Goal: Information Seeking & Learning: Learn about a topic

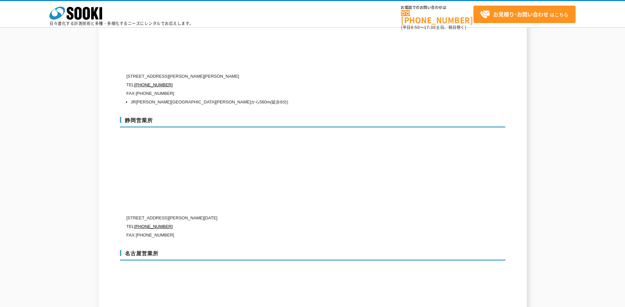
scroll to position [2108, 0]
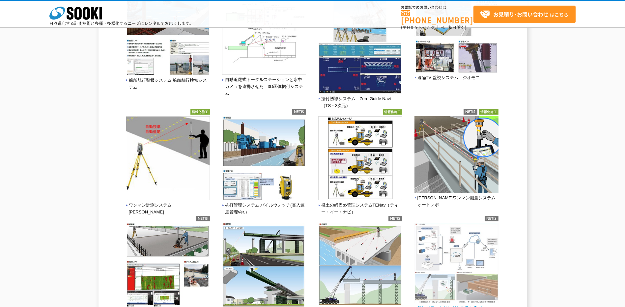
scroll to position [654, 0]
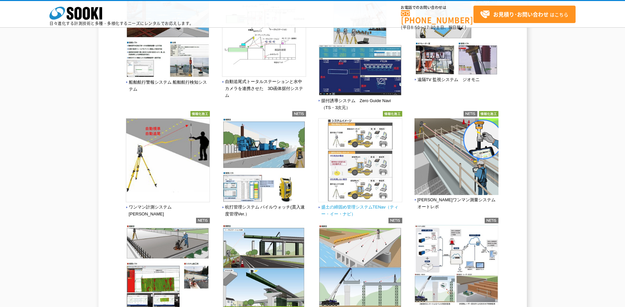
click at [361, 140] on img at bounding box center [360, 161] width 84 height 86
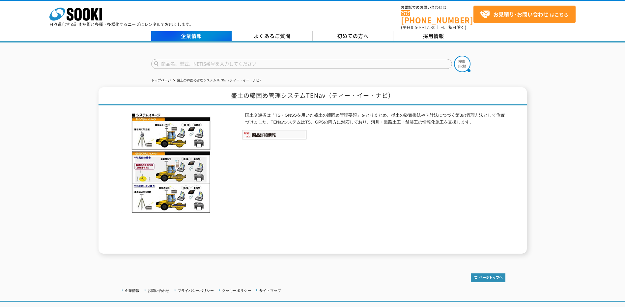
click at [195, 33] on link "企業情報" at bounding box center [191, 36] width 81 height 10
click at [270, 131] on img at bounding box center [274, 135] width 65 height 10
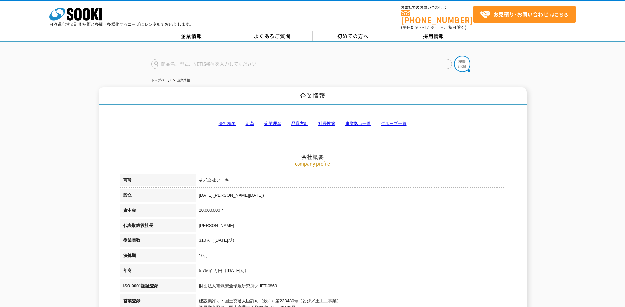
click at [399, 121] on link "グループ一覧" at bounding box center [394, 123] width 26 height 5
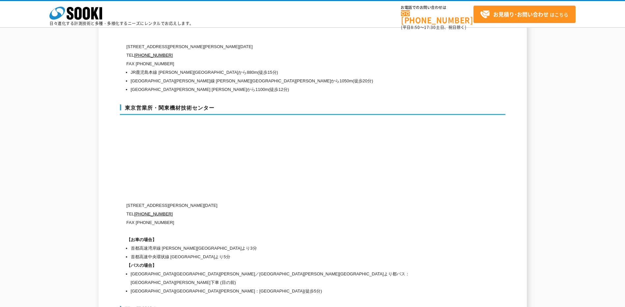
scroll to position [2689, 0]
